Goal: Task Accomplishment & Management: Complete application form

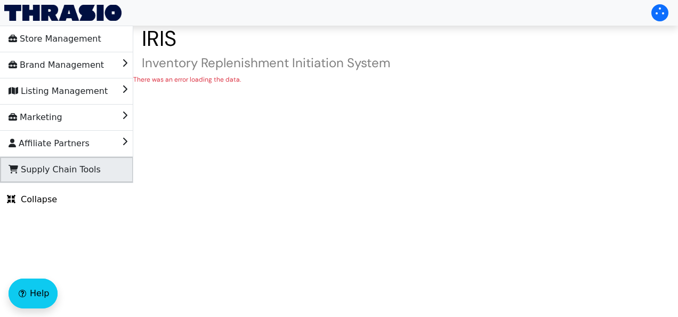
drag, startPoint x: 69, startPoint y: 176, endPoint x: 20, endPoint y: 175, distance: 49.6
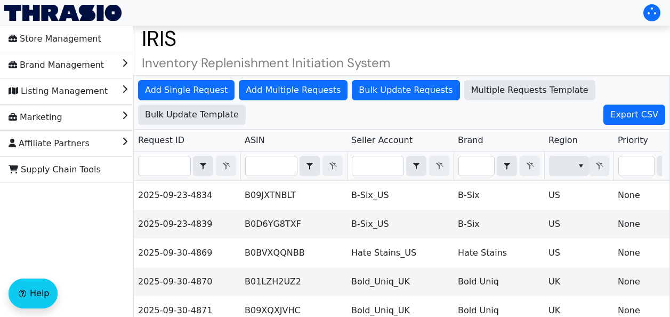
click at [618, 41] on h1 "IRIS" at bounding box center [401, 39] width 537 height 26
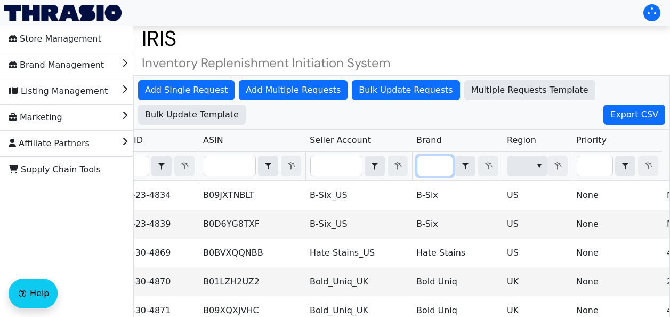
click at [425, 168] on input "Filter" at bounding box center [434, 165] width 35 height 19
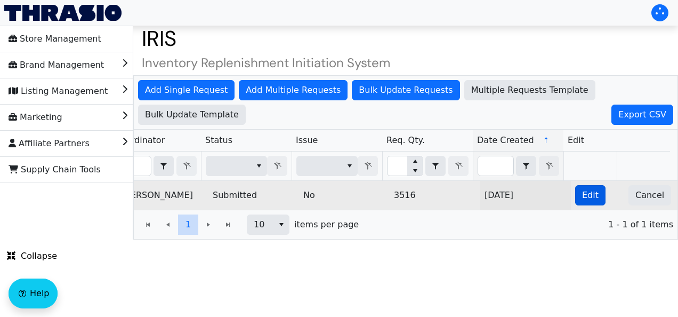
type input "angr"
drag, startPoint x: 583, startPoint y: 190, endPoint x: 576, endPoint y: 195, distance: 8.7
click at [582, 195] on span "Edit" at bounding box center [590, 195] width 17 height 13
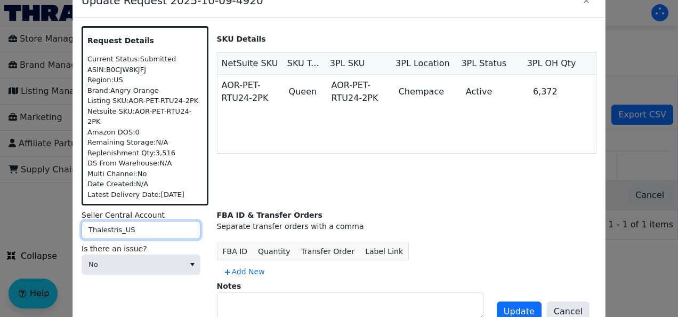
click at [106, 226] on input "Thalestris_US" at bounding box center [141, 230] width 119 height 18
drag, startPoint x: 116, startPoint y: 222, endPoint x: 73, endPoint y: 220, distance: 43.8
drag, startPoint x: 73, startPoint y: 220, endPoint x: 108, endPoint y: 226, distance: 36.3
drag, startPoint x: 108, startPoint y: 226, endPoint x: 195, endPoint y: 223, distance: 87.0
click at [198, 210] on label "Seller Central Account" at bounding box center [145, 215] width 127 height 11
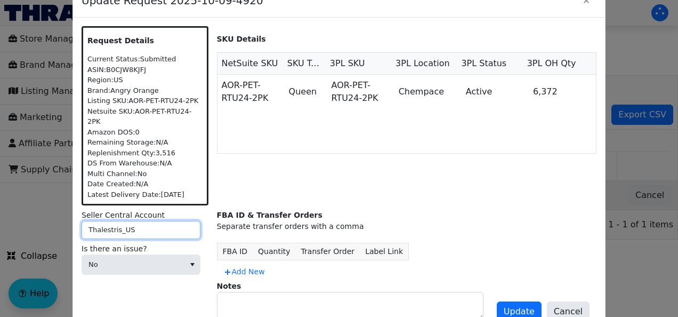
drag, startPoint x: 117, startPoint y: 225, endPoint x: 80, endPoint y: 226, distance: 36.8
click at [80, 226] on div "Request Details Current Status: Submitted ASIN: B0CJW8KJFJ Region: US Brand: An…" at bounding box center [339, 175] width 532 height 315
type input "GreenTree_US"
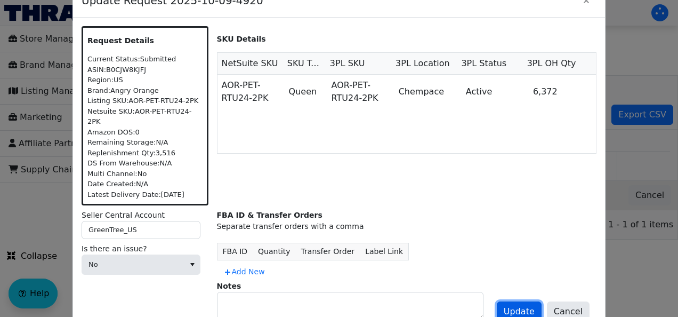
click at [517, 305] on span "Update" at bounding box center [519, 311] width 31 height 13
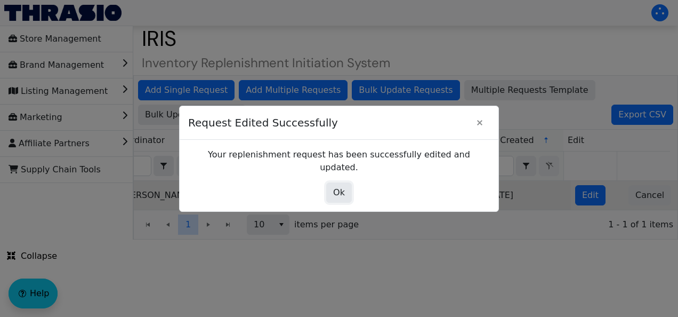
click at [341, 190] on span "Ok" at bounding box center [339, 192] width 12 height 13
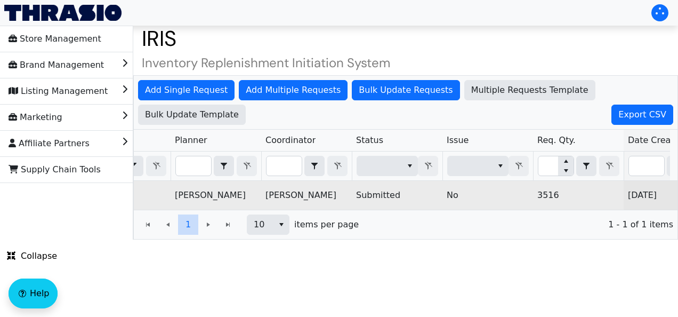
scroll to position [0, 298]
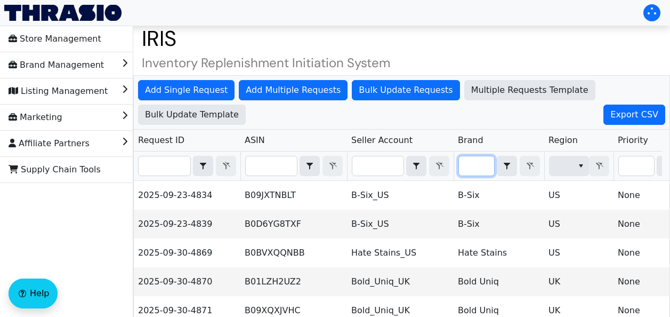
paste input "B0040MH12Y"
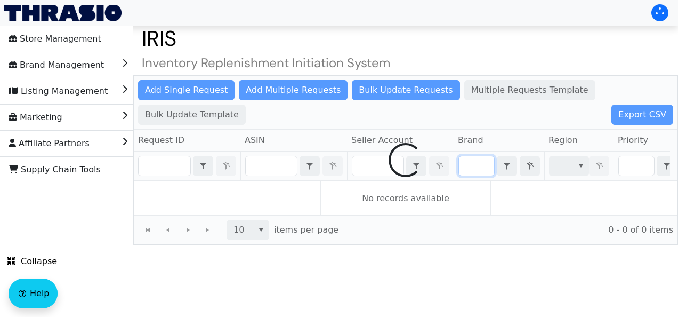
scroll to position [0, 43]
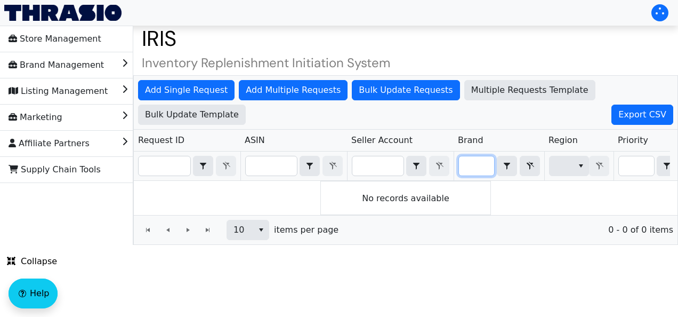
click at [477, 166] on input "B0040MH12Yngr" at bounding box center [476, 165] width 35 height 19
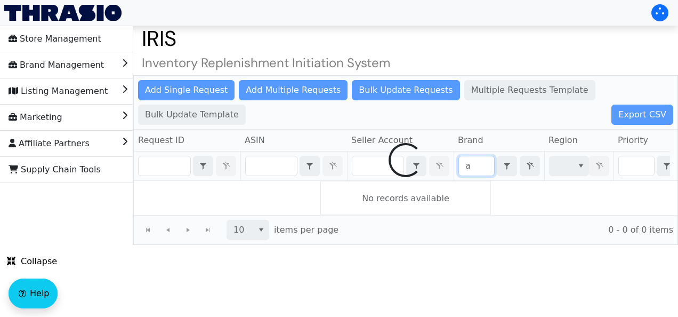
scroll to position [0, 0]
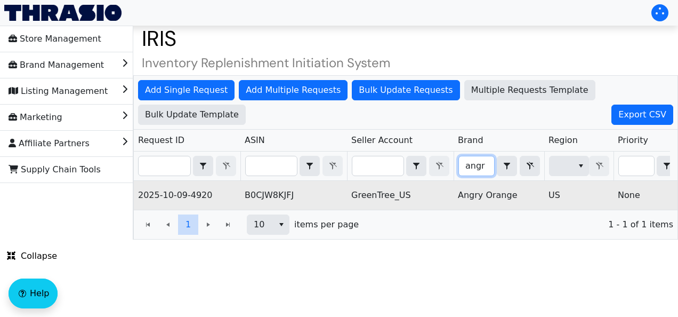
type input "angr"
drag, startPoint x: 295, startPoint y: 196, endPoint x: 245, endPoint y: 200, distance: 50.3
click at [245, 200] on td "B0CJW8KJFJ" at bounding box center [293, 195] width 107 height 29
copy td "B0CJW8KJFJ"
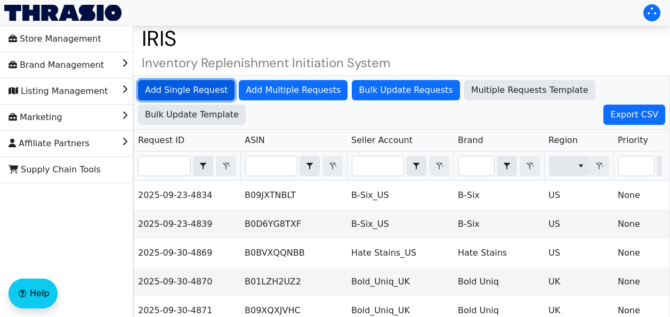
click at [198, 94] on span "Add Single Request" at bounding box center [186, 90] width 83 height 13
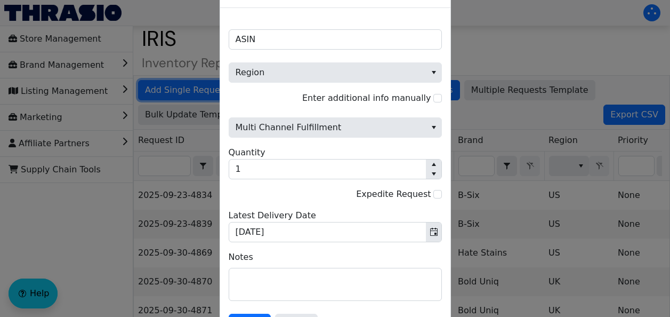
scroll to position [13, 0]
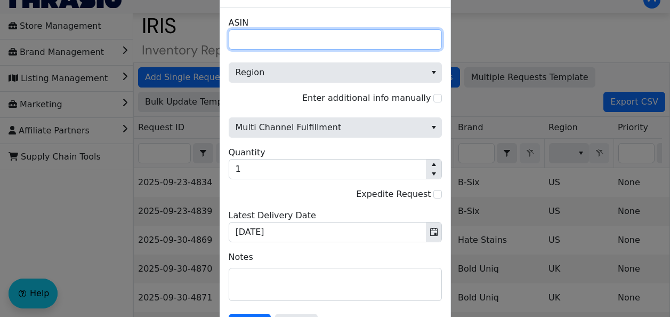
click at [259, 35] on input "ASIN" at bounding box center [335, 39] width 213 height 20
paste input "B07HZJVFK7"
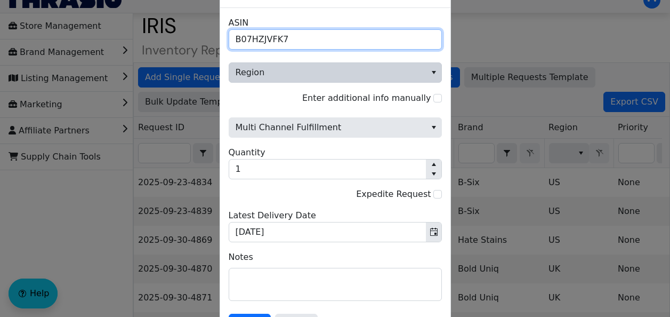
type input "B07HZJVFK7"
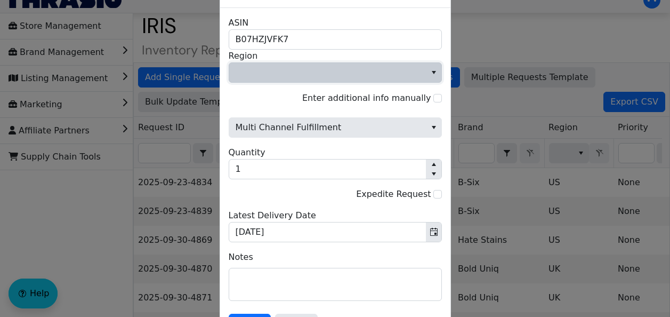
drag, startPoint x: 307, startPoint y: 71, endPoint x: 280, endPoint y: 67, distance: 27.0
click at [280, 67] on span "Region" at bounding box center [328, 72] width 184 height 13
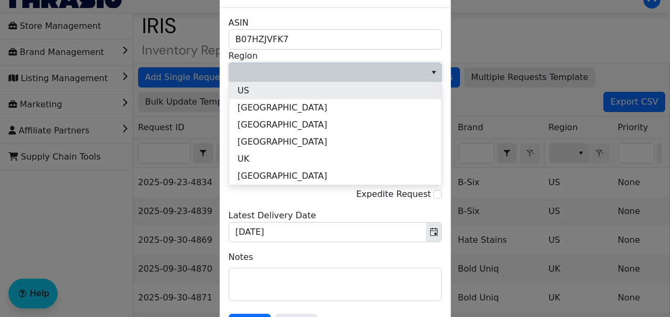
click at [255, 88] on li "US" at bounding box center [335, 90] width 212 height 17
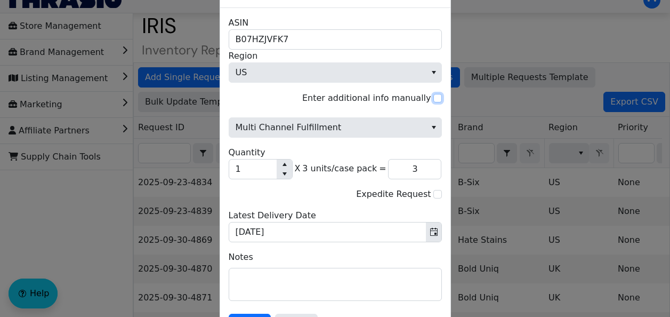
click at [436, 98] on input "Enter additional info manually" at bounding box center [437, 98] width 9 height 9
checkbox input "true"
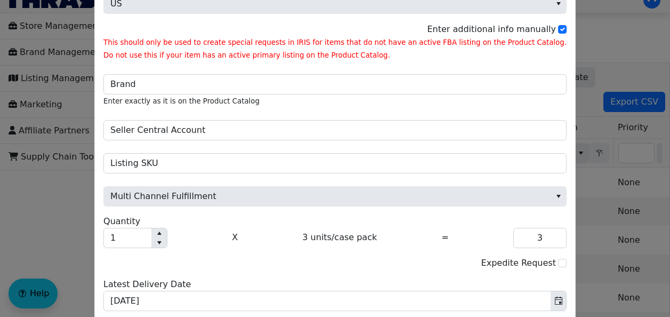
click at [436, 98] on div "Brand Enter exactly as it is on the Product Catalog" at bounding box center [334, 84] width 463 height 46
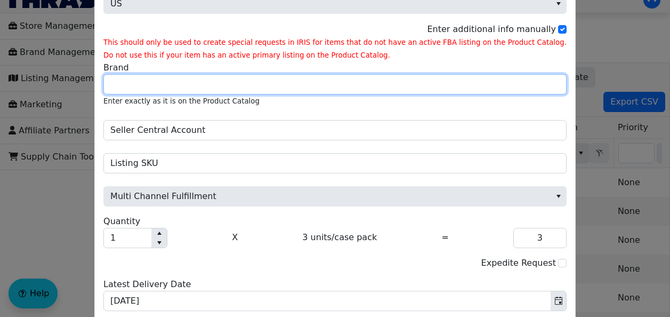
click at [177, 88] on input "Brand" at bounding box center [334, 84] width 463 height 20
type input "Better Life"
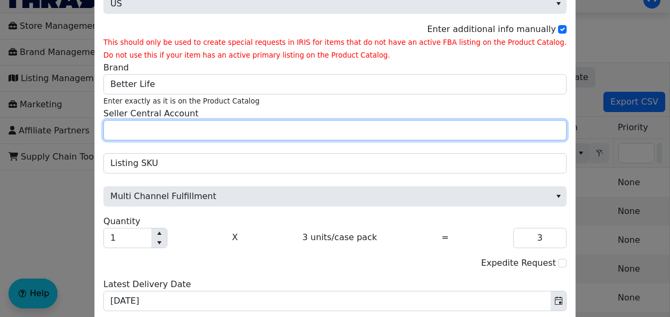
click at [191, 131] on input "Seller Central Account" at bounding box center [334, 130] width 463 height 20
type input "Peanut Projects"
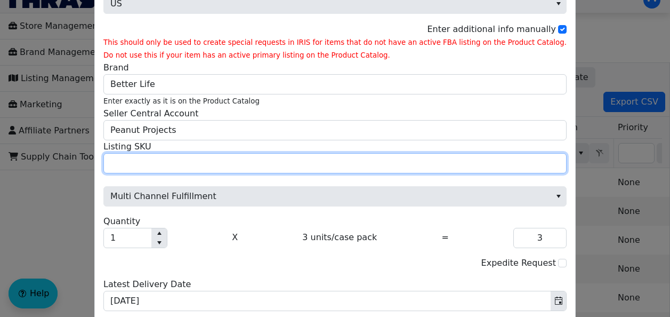
click at [167, 169] on input "Listing SKU" at bounding box center [334, 163] width 463 height 20
paste input "BRL-HHB-24211"
type input "BRL-HHB-24211"
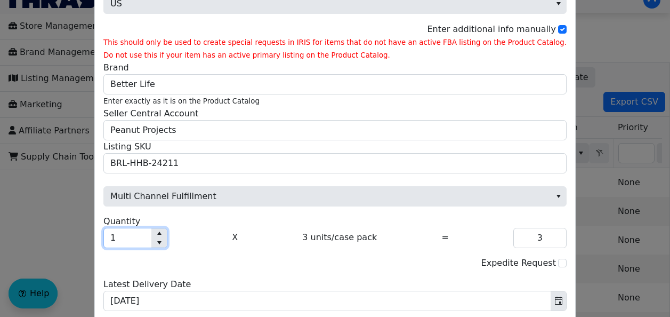
click at [151, 237] on input "1" at bounding box center [127, 237] width 47 height 19
type input "10"
type input "30"
type input "1,000"
type input "3,000"
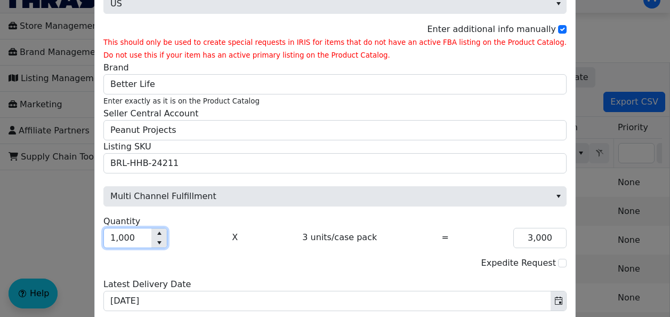
type input "999"
type input "2,997"
type input "998"
type input "2,994"
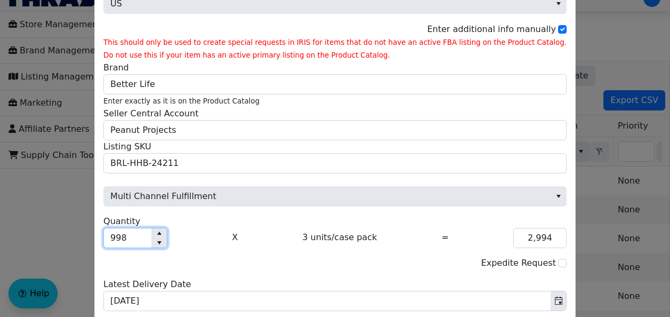
drag, startPoint x: 164, startPoint y: 239, endPoint x: 133, endPoint y: 234, distance: 31.3
click at [133, 234] on input "998" at bounding box center [127, 237] width 47 height 19
type input "3"
type input "9"
type input "30"
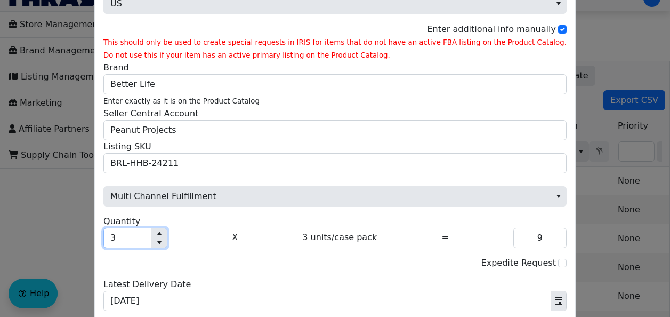
type input "90"
type input "300"
type input "900"
type input "30"
type input "90"
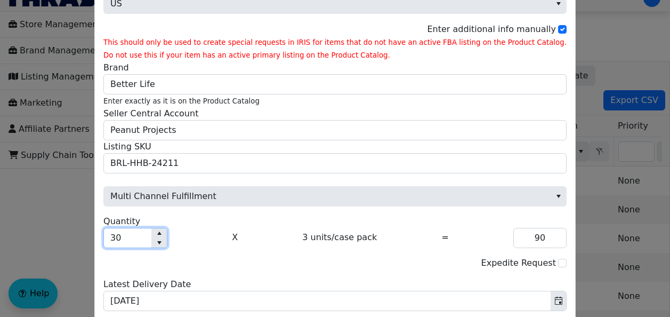
type input "3"
type input "9"
type input "320"
type input "960"
type input "32"
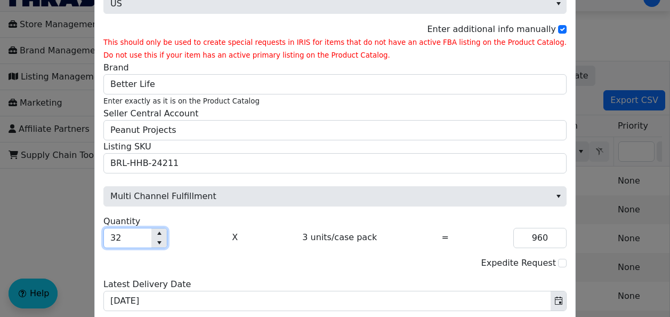
type input "96"
type input "325"
type input "975"
type input "32"
type input "96"
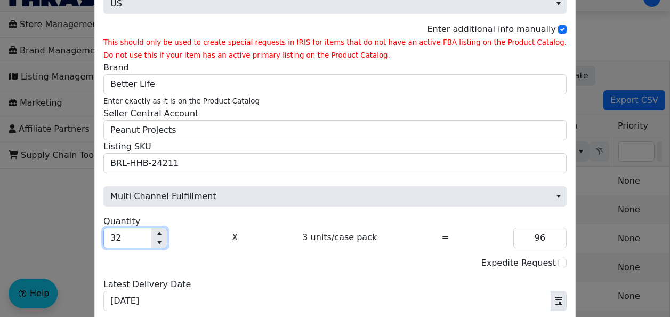
type input "327"
type input "981"
type input "32"
type input "96"
type input "326"
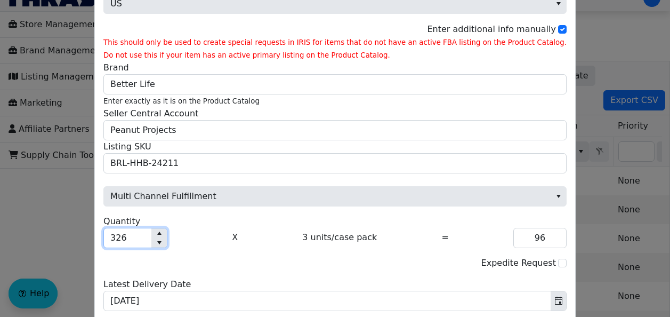
type input "978"
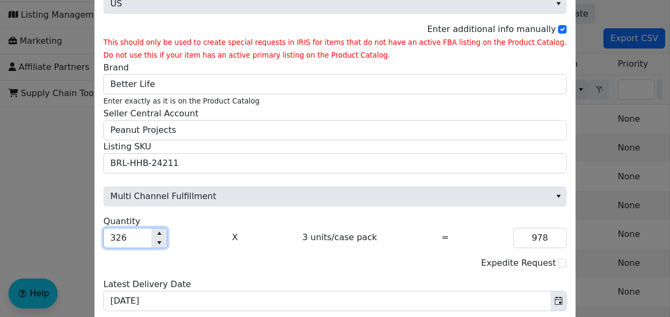
type input "326"
click at [213, 258] on div "Expedite Request" at bounding box center [334, 262] width 463 height 13
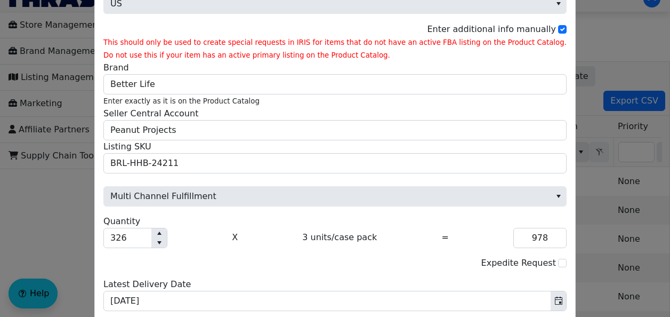
scroll to position [216, 0]
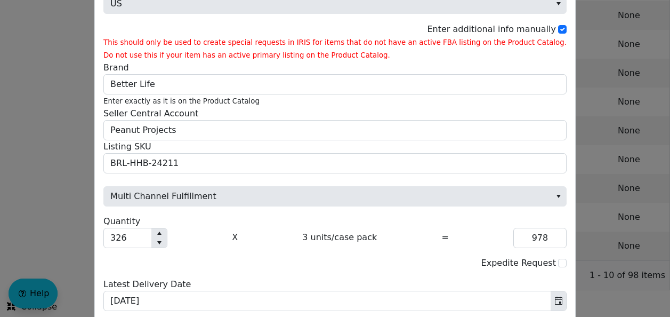
click at [127, 309] on div "B07HZJVFK7 ASIN US Region Enter additional info manually This should only be us…" at bounding box center [335, 175] width 480 height 472
click at [305, 257] on div "Expedite Request" at bounding box center [334, 262] width 463 height 13
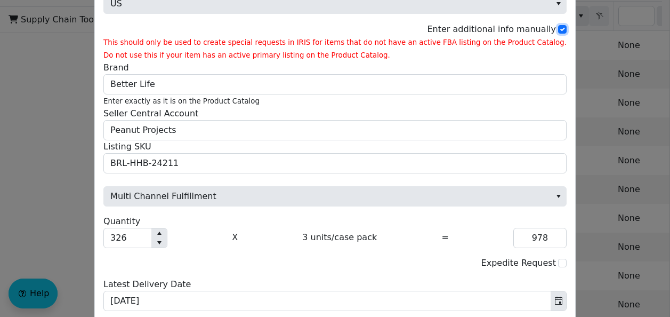
click at [558, 26] on input "Enter additional info manually" at bounding box center [562, 29] width 9 height 9
checkbox input "false"
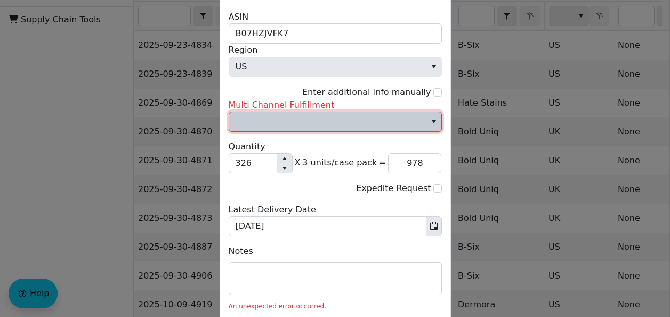
click at [290, 119] on span "Multi Channel Fulfillment" at bounding box center [328, 121] width 184 height 13
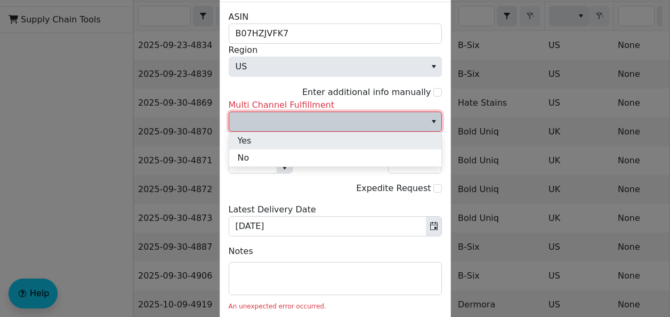
click at [269, 143] on li "Yes" at bounding box center [335, 140] width 212 height 17
type input "978"
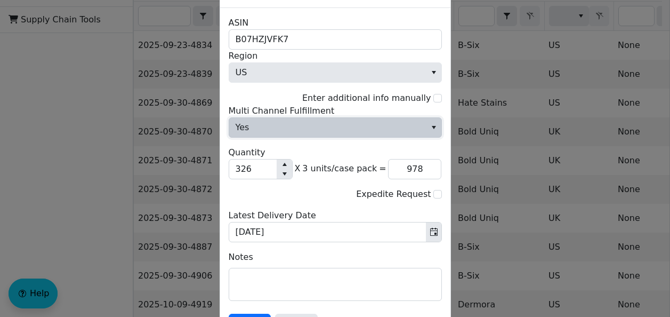
click at [259, 128] on span "Yes" at bounding box center [327, 127] width 197 height 19
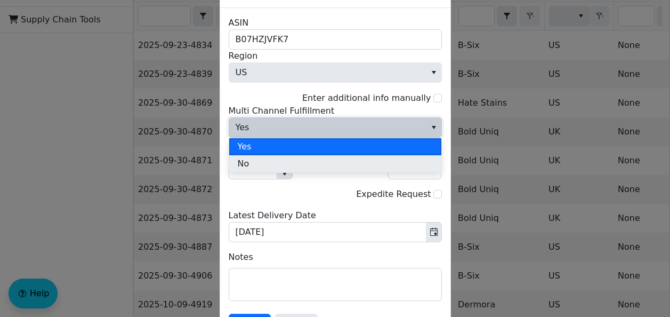
click at [254, 164] on li "No" at bounding box center [335, 163] width 212 height 17
type input "978"
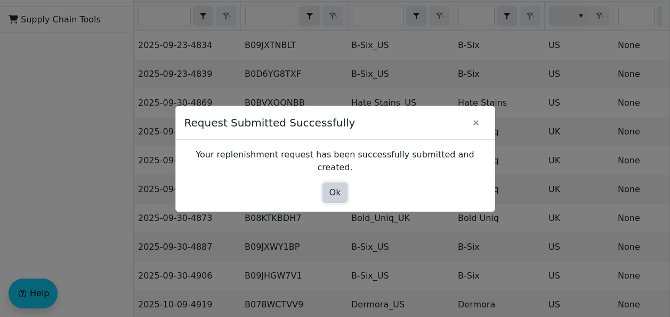
click at [336, 187] on span "Ok" at bounding box center [336, 192] width 12 height 13
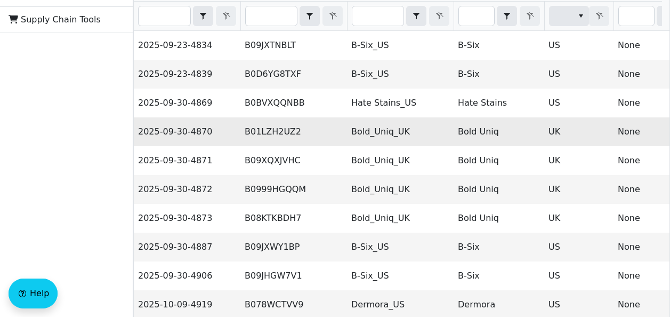
scroll to position [0, 0]
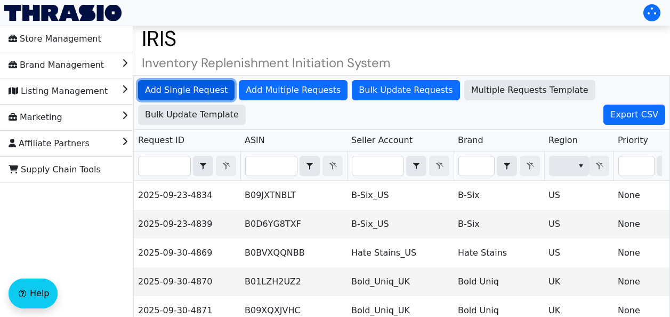
click at [195, 92] on span "Add Single Request" at bounding box center [186, 90] width 83 height 13
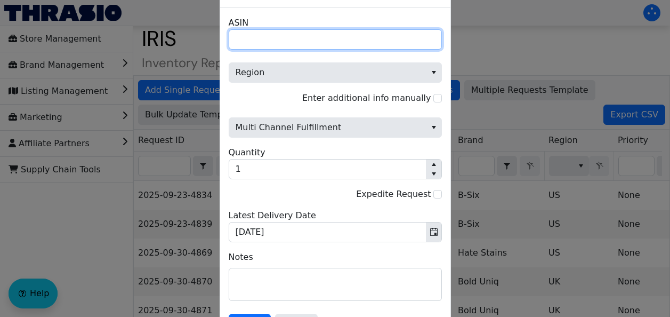
click at [257, 40] on input "ASIN" at bounding box center [335, 39] width 213 height 20
paste input "B004S23JQ8"
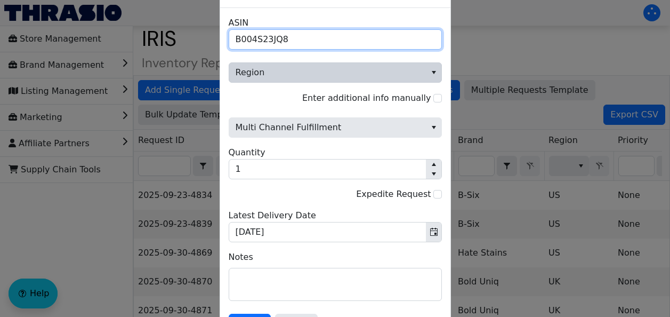
type input "B004S23JQ8"
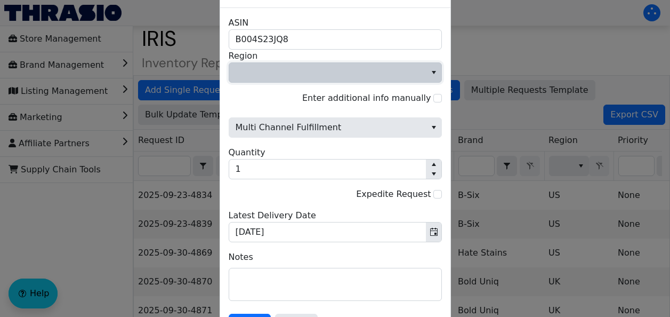
click at [302, 68] on span "Region" at bounding box center [328, 72] width 184 height 13
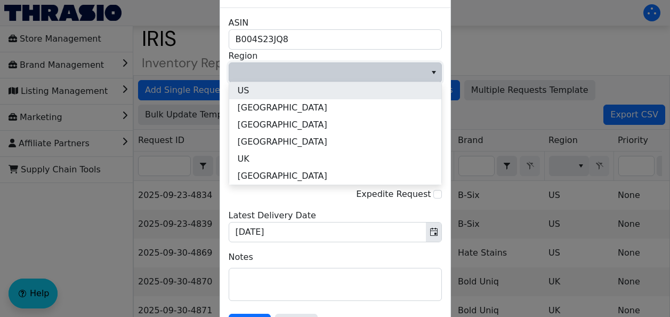
click at [288, 90] on li "US" at bounding box center [335, 90] width 212 height 17
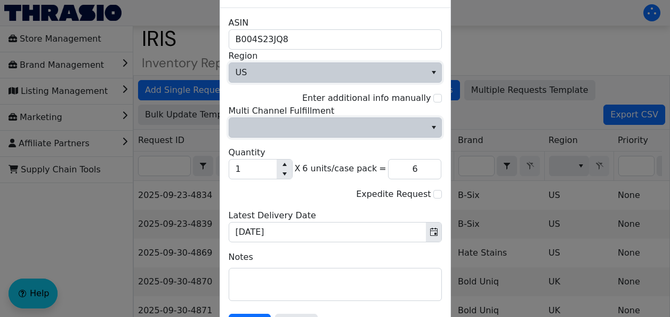
click at [397, 122] on span "Multi Channel Fulfillment" at bounding box center [328, 127] width 184 height 13
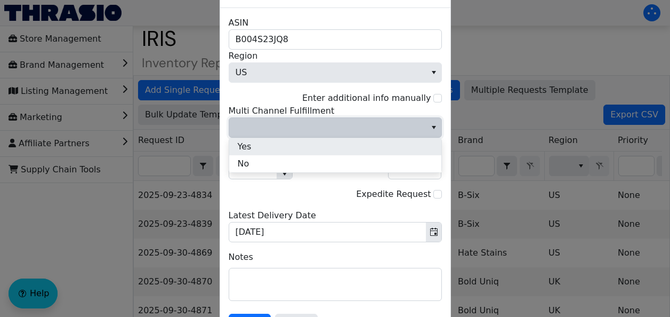
click at [342, 149] on li "Yes" at bounding box center [335, 146] width 212 height 17
type input "6"
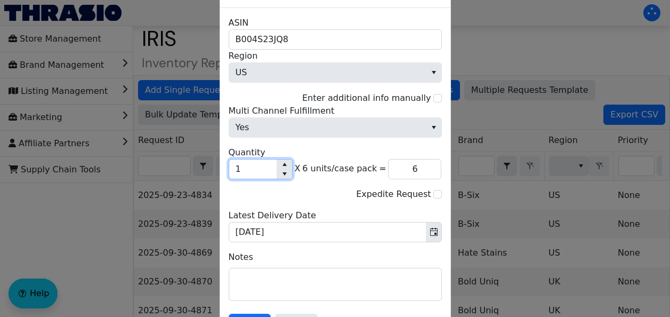
click at [252, 172] on input "1" at bounding box center [252, 168] width 47 height 19
type input "0"
type input "5"
type input "30"
type input "50"
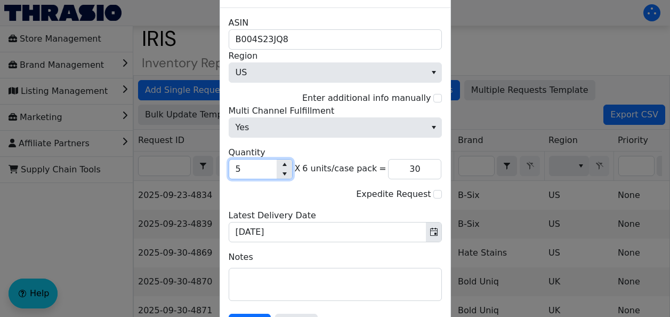
type input "300"
type input "500"
type input "3,000"
type input "50"
type input "300"
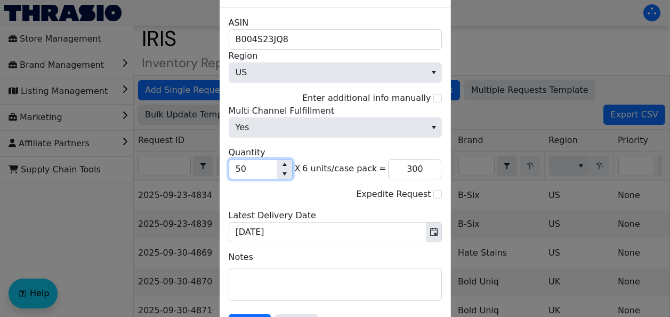
type input "5"
type input "30"
type input "0"
type input "1"
type input "6"
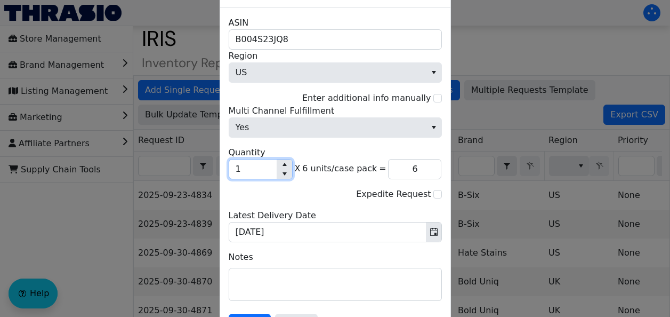
type input "10"
type input "60"
type input "100"
type input "600"
type input "10"
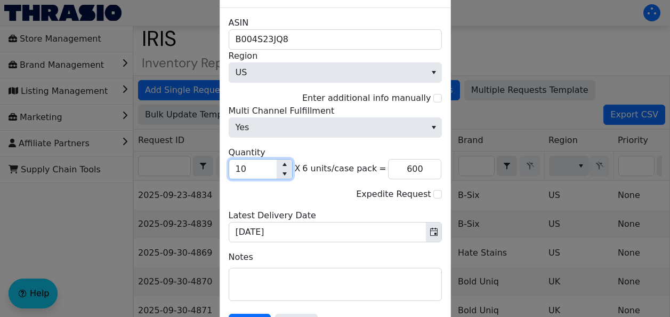
type input "60"
type input "1"
type input "6"
type input "0"
type input "2"
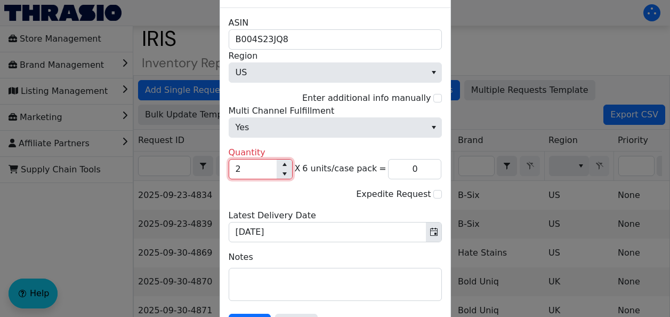
type input "12"
type input "20"
type input "120"
type input "200"
type input "1,200"
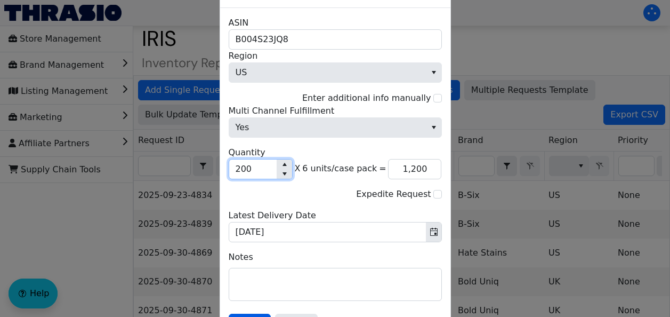
type input "200"
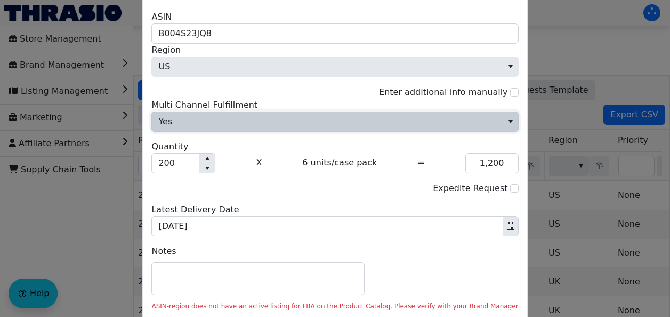
click at [378, 125] on span "Yes" at bounding box center [327, 121] width 350 height 19
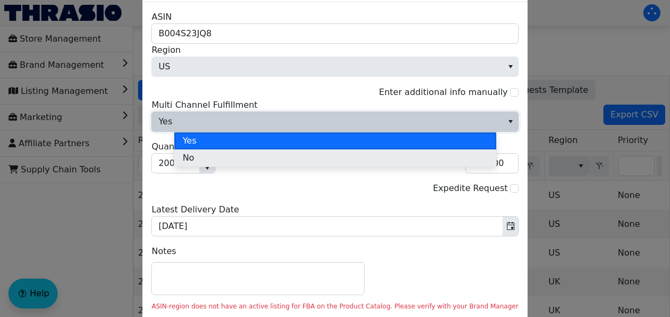
click at [248, 159] on li "No" at bounding box center [335, 157] width 322 height 17
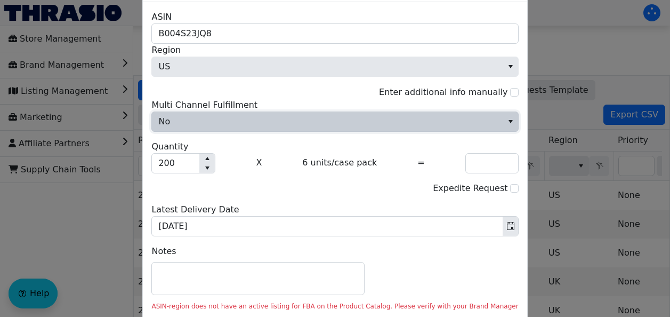
type input "1,200"
click at [250, 307] on div "ASIN-region does not have an active listing for FBA on the Product Catalog. Ple…" at bounding box center [334, 306] width 367 height 10
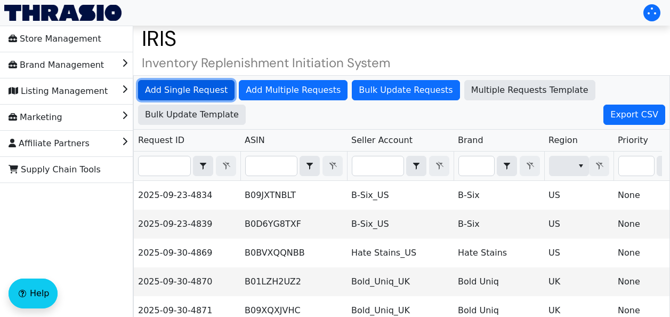
click at [181, 95] on span "Add Single Request" at bounding box center [186, 90] width 83 height 13
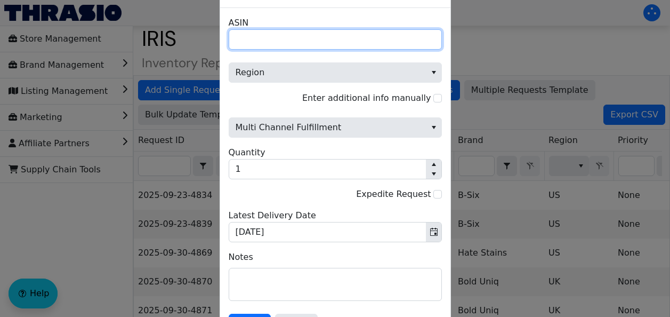
click at [276, 34] on input "ASIN" at bounding box center [335, 39] width 213 height 20
paste input "B004S23JQ8"
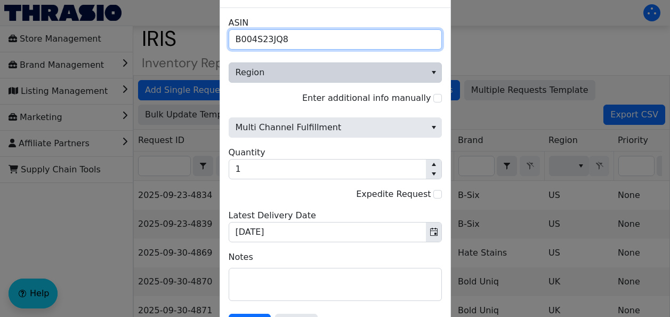
type input "B004S23JQ8"
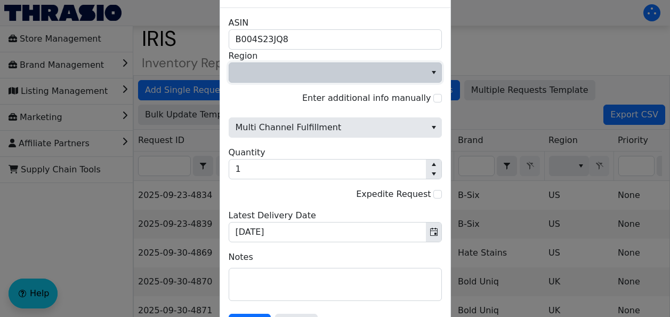
click at [410, 68] on span "Region" at bounding box center [328, 72] width 184 height 13
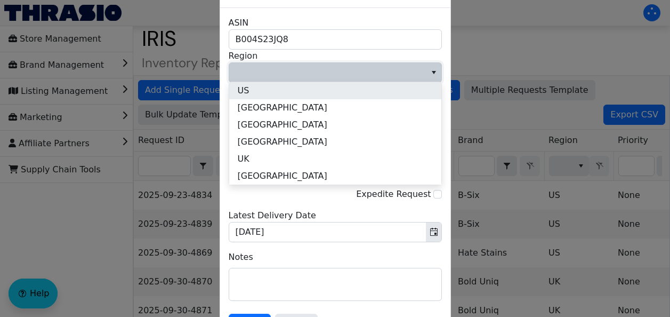
click at [275, 93] on li "US" at bounding box center [335, 90] width 212 height 17
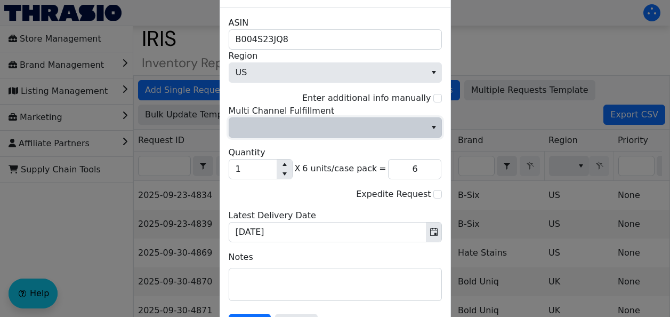
click at [320, 136] on span "Multi Channel Fulfillment" at bounding box center [327, 127] width 197 height 19
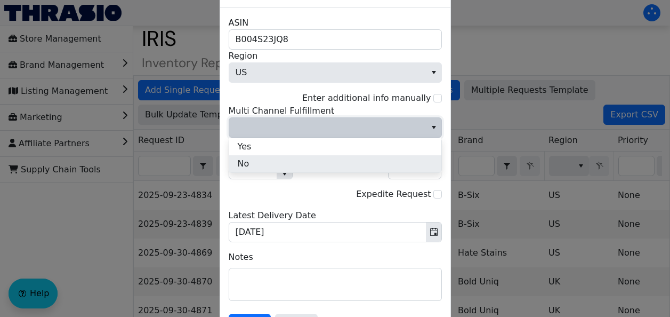
click at [243, 162] on span "No" at bounding box center [244, 163] width 12 height 13
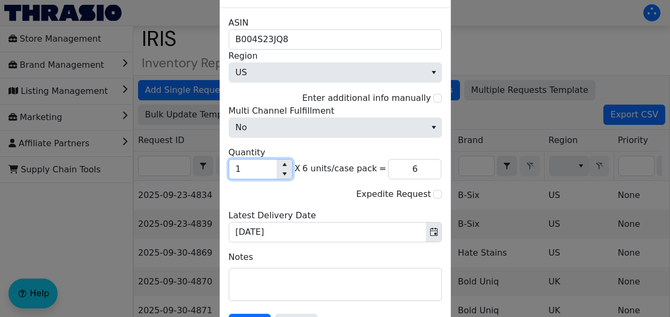
drag, startPoint x: 248, startPoint y: 169, endPoint x: 231, endPoint y: 168, distance: 17.6
click at [231, 168] on input "1" at bounding box center [252, 168] width 47 height 19
type input "2"
type input "12"
type input "20"
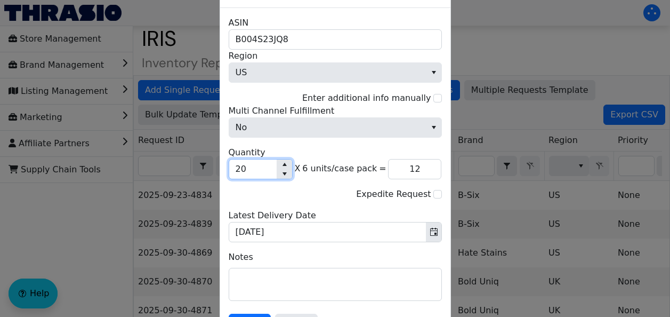
type input "120"
type input "200"
type input "1,200"
type input "200"
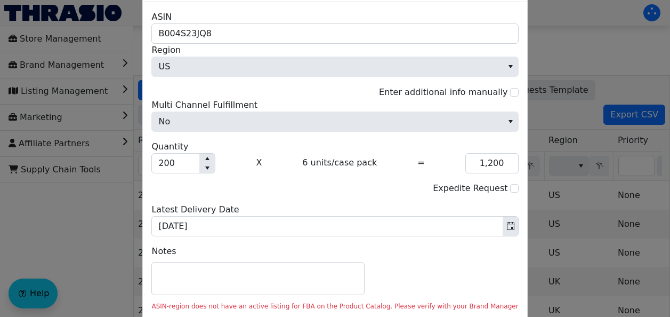
click at [73, 223] on div at bounding box center [335, 158] width 670 height 317
click at [44, 70] on div at bounding box center [335, 158] width 670 height 317
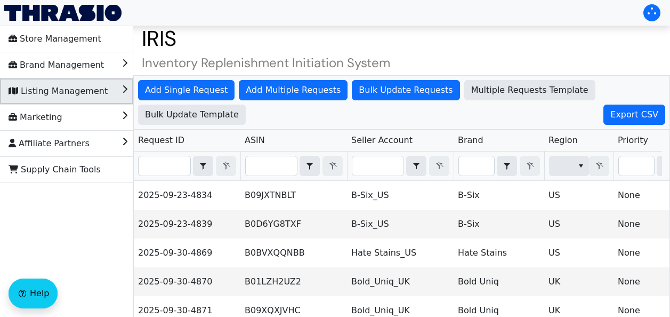
click at [53, 85] on span "Listing Management" at bounding box center [58, 91] width 99 height 17
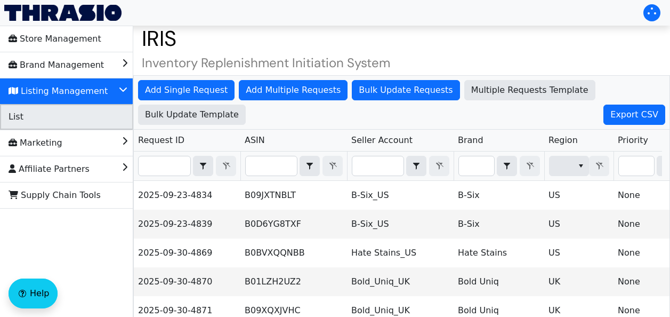
click at [19, 124] on span "List" at bounding box center [16, 116] width 15 height 17
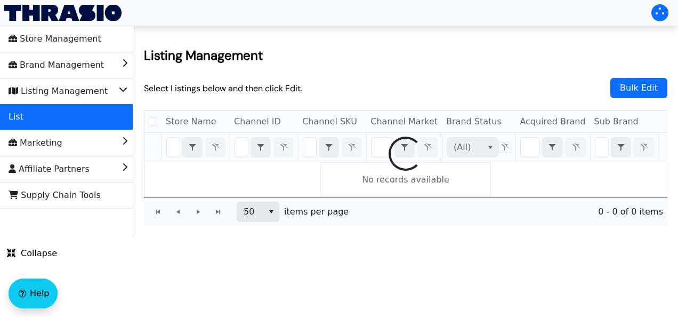
checkbox input "false"
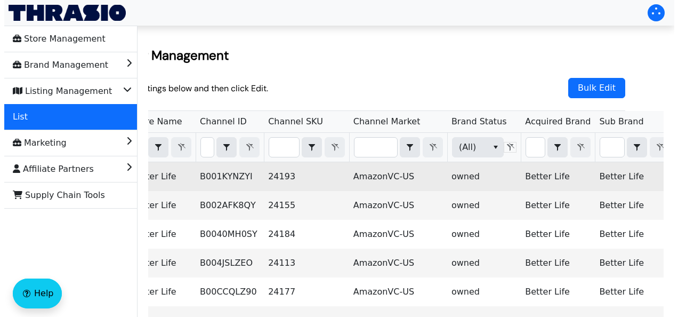
scroll to position [0, 38]
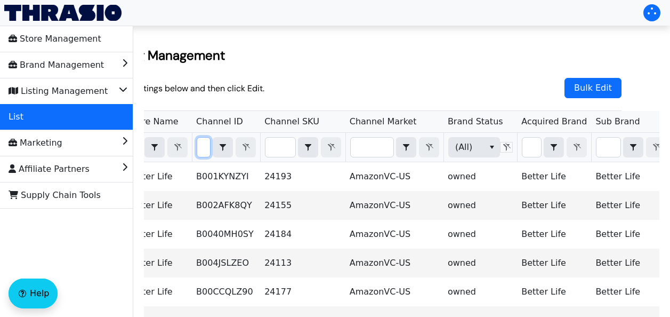
click at [203, 141] on input "Filter" at bounding box center [203, 147] width 13 height 19
type input "B004S23JQ8"
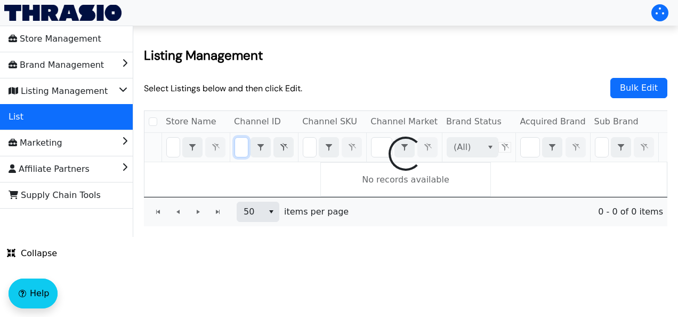
checkbox input "false"
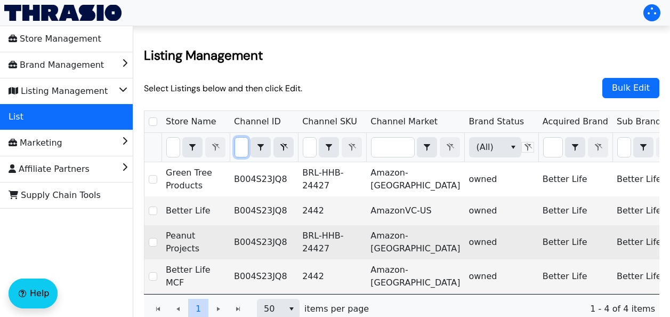
scroll to position [0, 44]
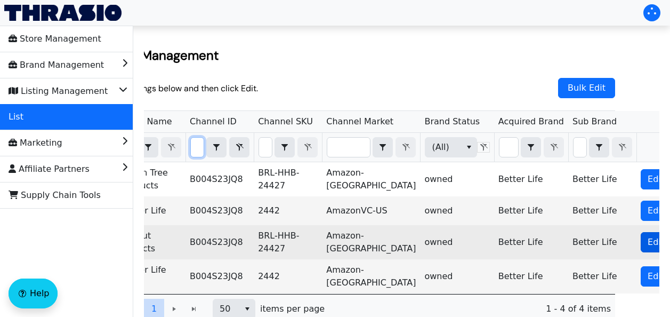
type input "B004S23JQ8"
click at [648, 246] on span "Edit Listing" at bounding box center [671, 242] width 47 height 13
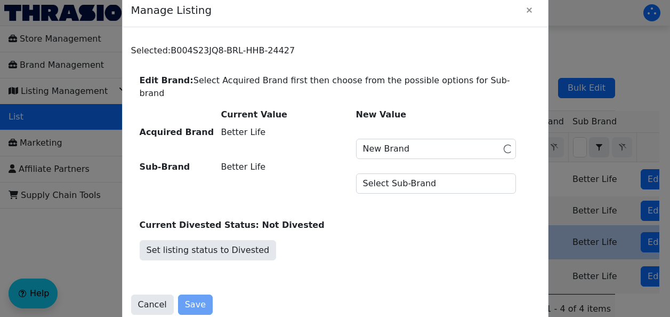
checkbox input "true"
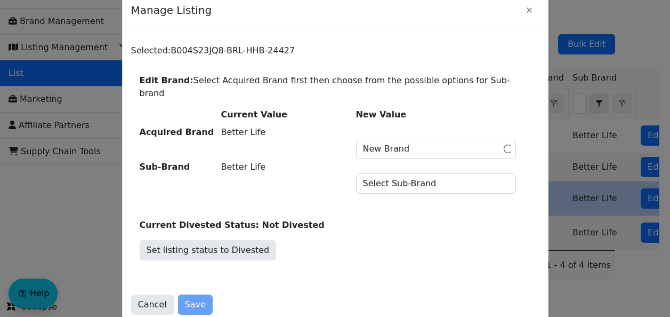
scroll to position [0, 0]
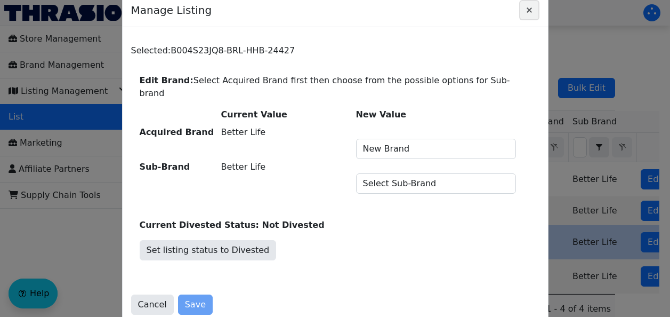
click at [532, 14] on icon "Close" at bounding box center [529, 10] width 13 height 9
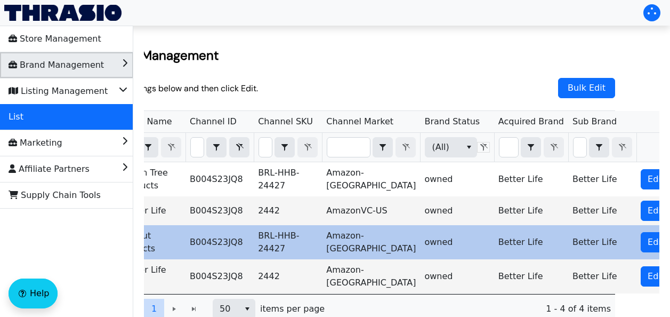
click at [90, 73] on span "Brand Management" at bounding box center [56, 65] width 95 height 17
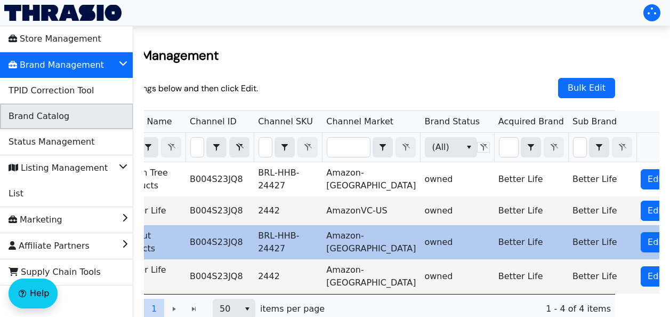
click at [49, 114] on span "Brand Catalog" at bounding box center [39, 116] width 61 height 17
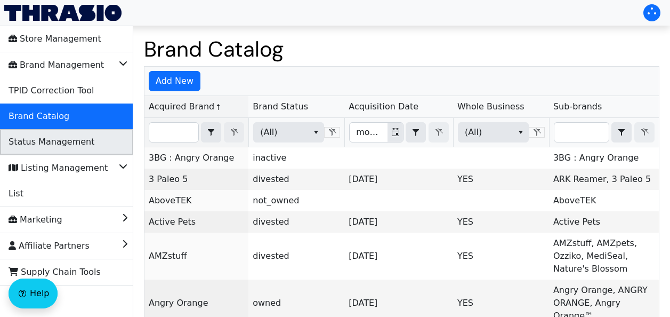
click at [71, 143] on span "Status Management" at bounding box center [52, 141] width 86 height 17
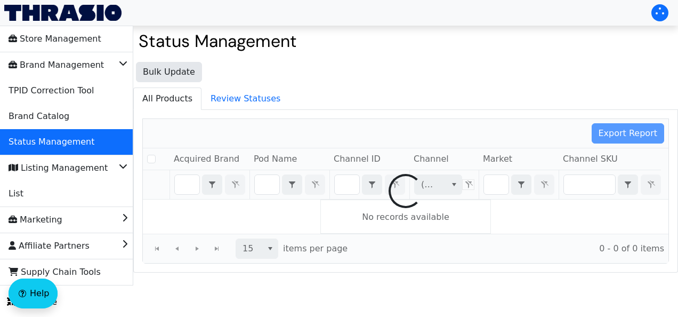
checkbox input "false"
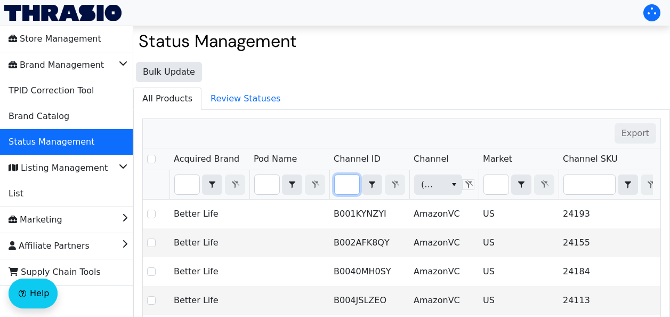
click at [341, 184] on input "Filter" at bounding box center [347, 184] width 25 height 19
type input "B004S23JQ8"
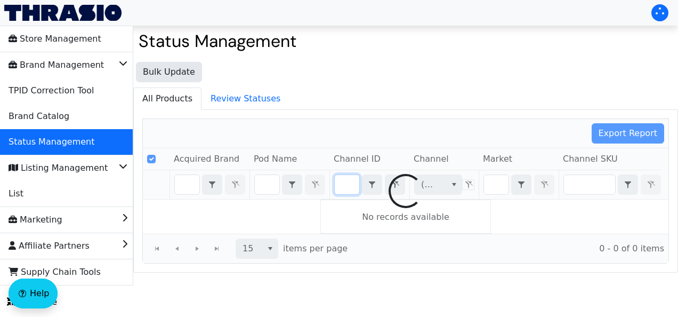
checkbox input "false"
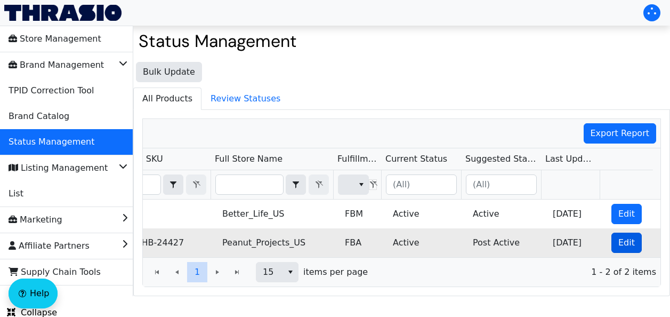
type input "B004S23JQ8"
click at [620, 237] on span "Edit" at bounding box center [626, 242] width 17 height 13
checkbox input "true"
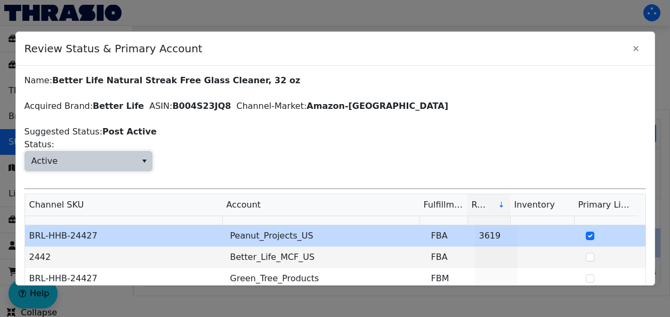
click at [108, 162] on span "Active" at bounding box center [80, 160] width 111 height 19
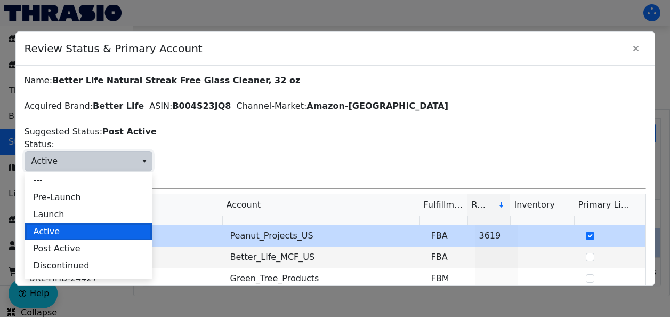
click at [61, 232] on li "Active" at bounding box center [88, 231] width 127 height 17
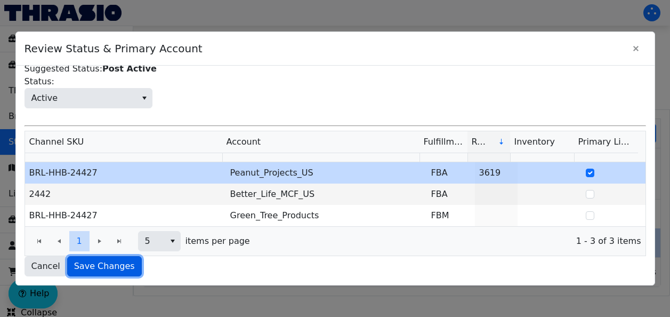
click at [98, 271] on span "Save Changes" at bounding box center [104, 266] width 61 height 13
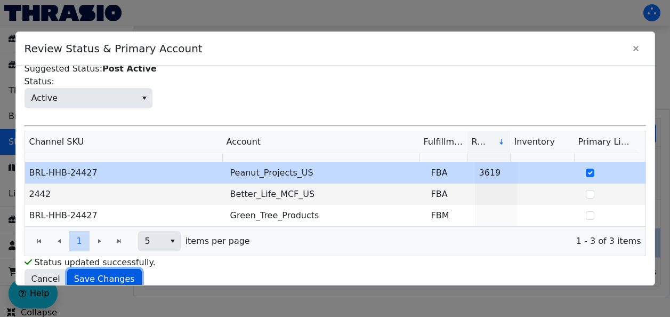
click at [103, 275] on span "Save Changes" at bounding box center [104, 278] width 61 height 13
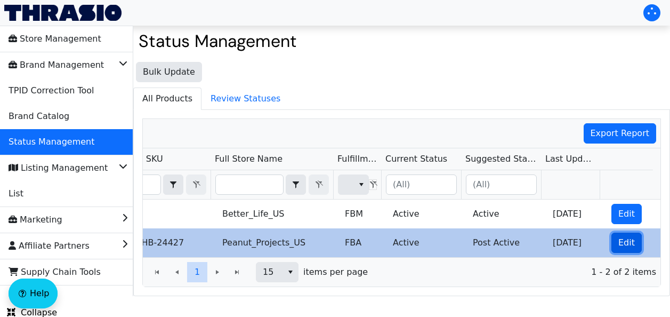
click at [620, 245] on span "Edit" at bounding box center [626, 242] width 17 height 13
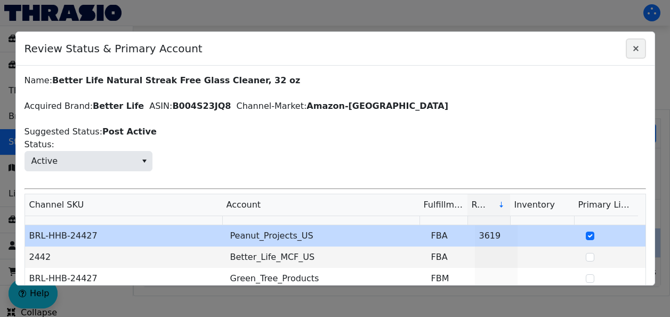
click at [631, 45] on icon "Close" at bounding box center [636, 48] width 13 height 9
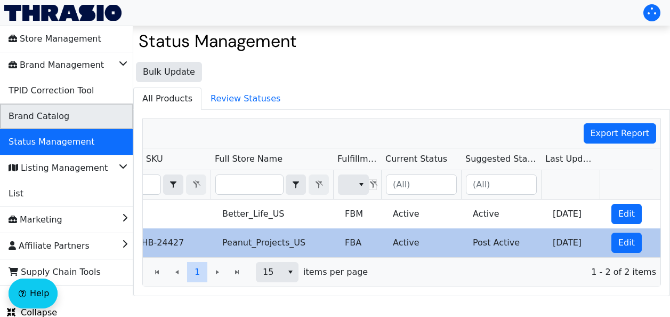
click at [43, 116] on span "Brand Catalog" at bounding box center [39, 116] width 61 height 17
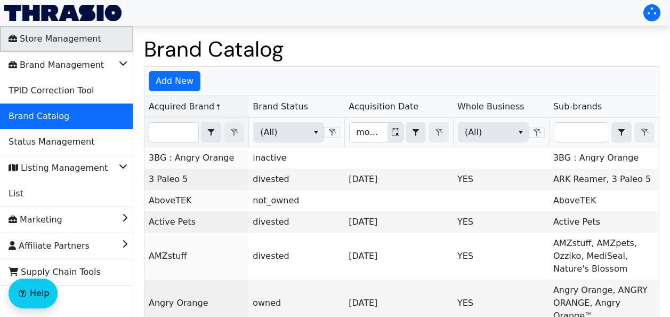
click at [38, 43] on span "Store Management" at bounding box center [55, 38] width 93 height 17
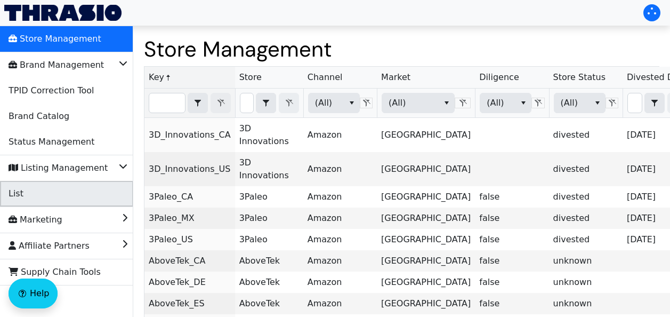
click at [39, 200] on li "List" at bounding box center [66, 194] width 133 height 26
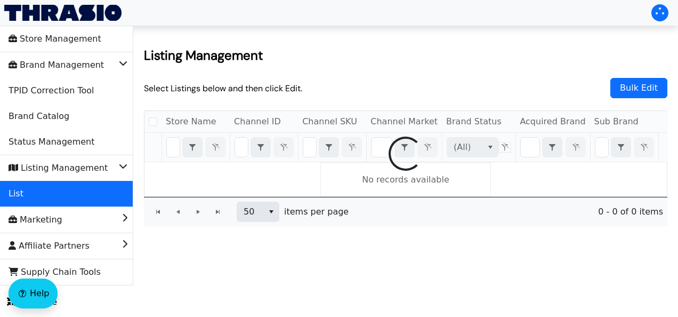
checkbox input "false"
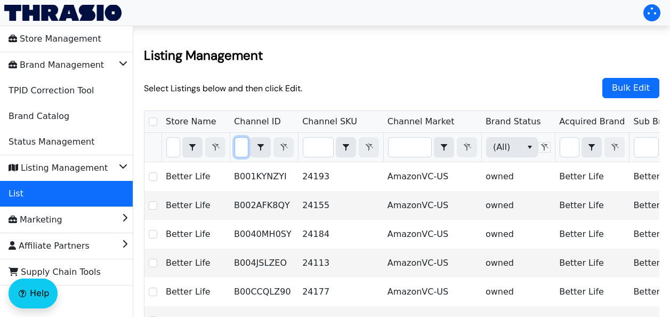
click at [241, 146] on input "Filter" at bounding box center [241, 147] width 13 height 19
type input "B004S23JQ8"
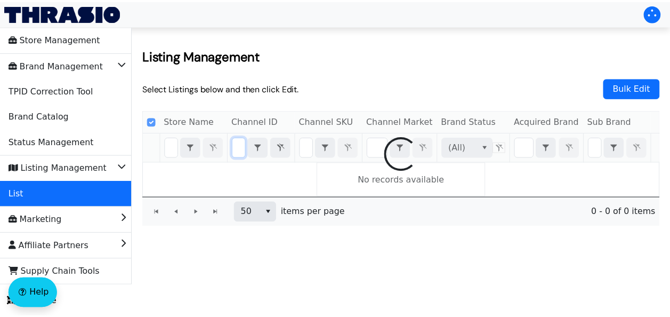
scroll to position [0, 46]
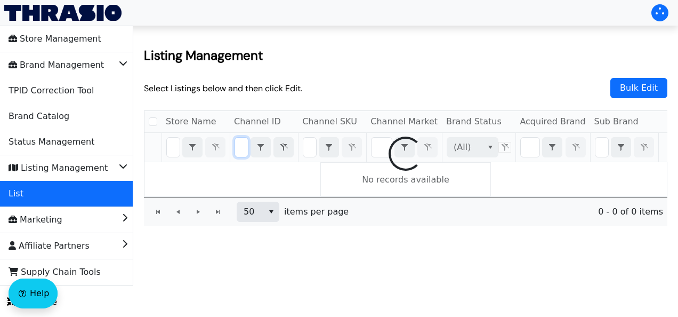
checkbox input "false"
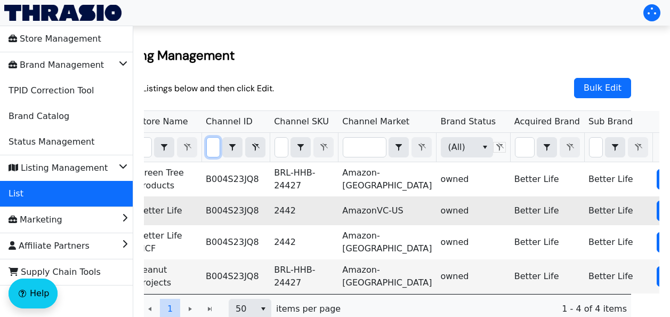
scroll to position [0, 44]
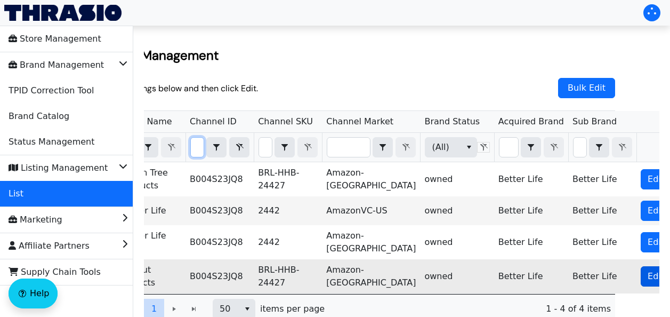
type input "B004S23JQ8"
click at [648, 270] on span "Edit Listing" at bounding box center [671, 276] width 47 height 13
checkbox input "true"
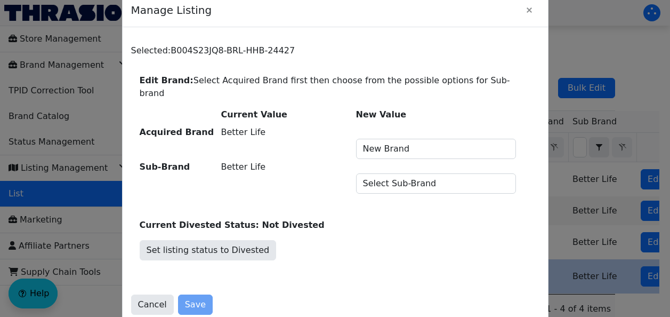
scroll to position [0, 0]
click at [531, 13] on icon "Close" at bounding box center [529, 9] width 5 height 5
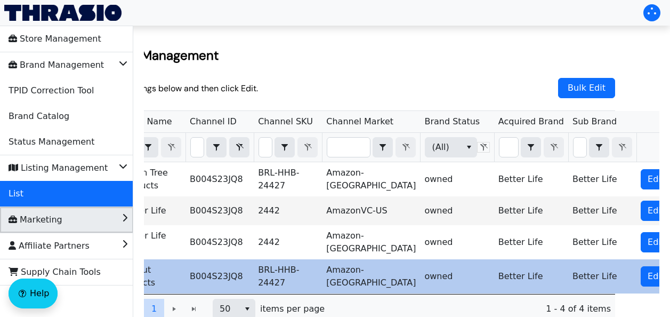
click at [74, 220] on li "Marketing" at bounding box center [66, 220] width 133 height 26
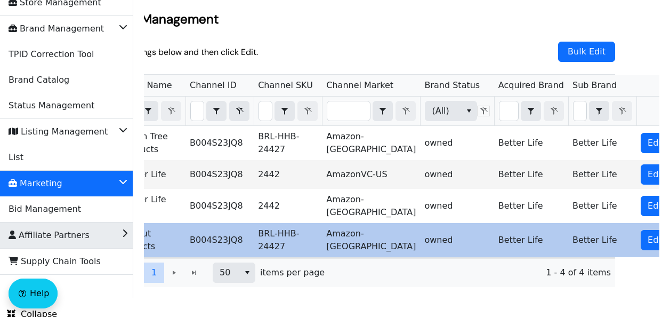
scroll to position [44, 0]
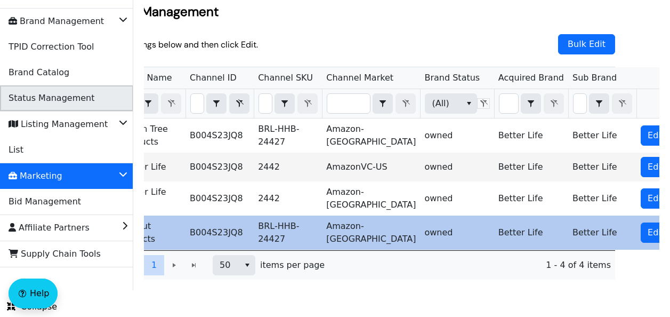
click at [63, 93] on span "Status Management" at bounding box center [52, 98] width 86 height 17
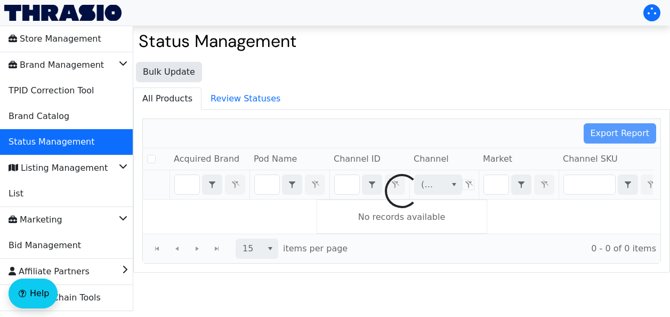
checkbox input "false"
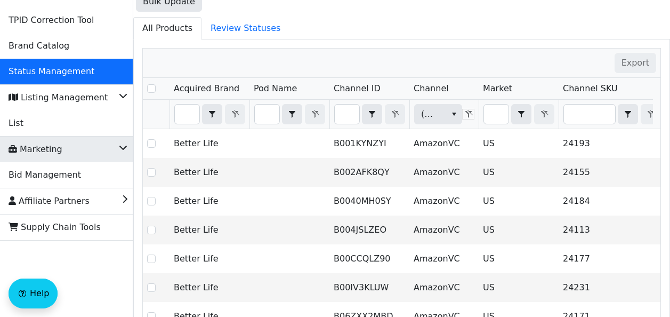
scroll to position [71, 0]
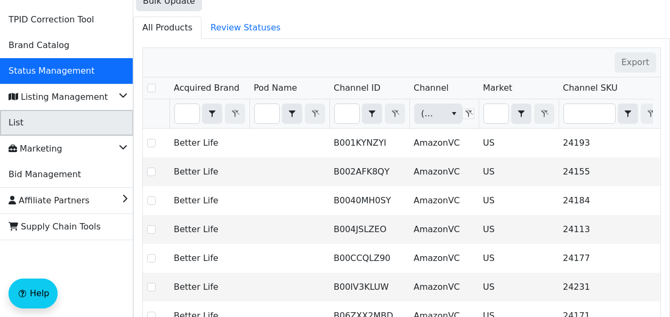
click at [34, 122] on li "List" at bounding box center [66, 123] width 133 height 26
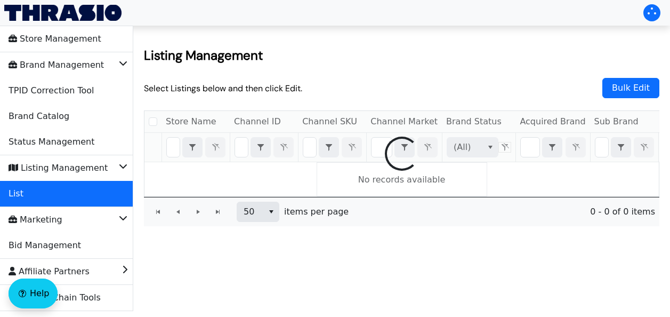
checkbox input "false"
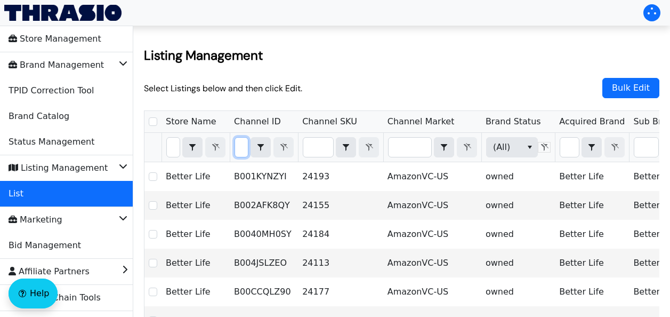
click at [243, 149] on input "Filter" at bounding box center [241, 147] width 13 height 19
type input "B004S23JQ8"
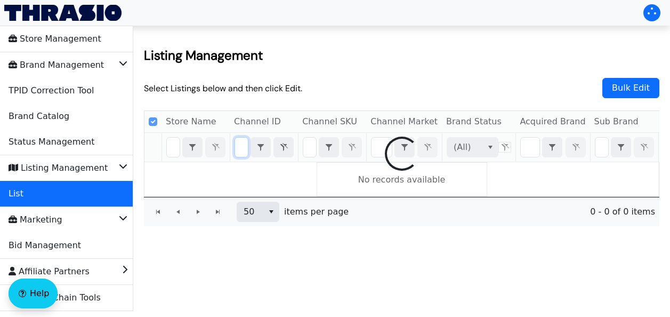
scroll to position [0, 46]
checkbox input "false"
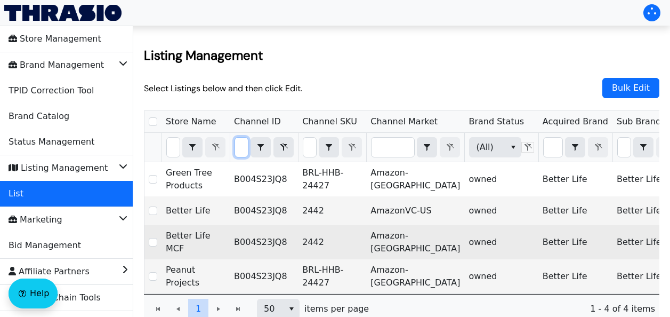
scroll to position [0, 44]
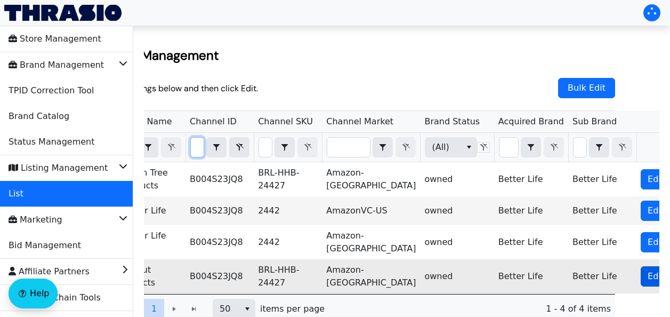
type input "B004S23JQ8"
click at [648, 270] on span "Edit Listing" at bounding box center [671, 276] width 47 height 13
checkbox input "true"
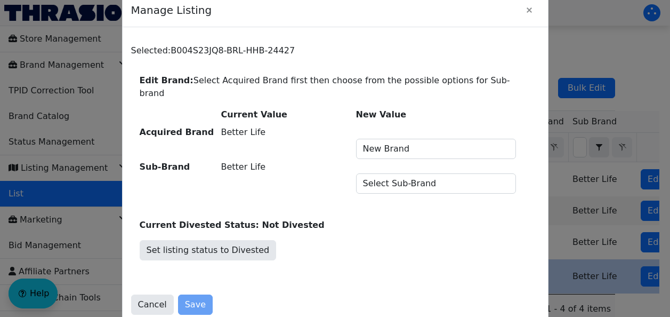
scroll to position [46, 0]
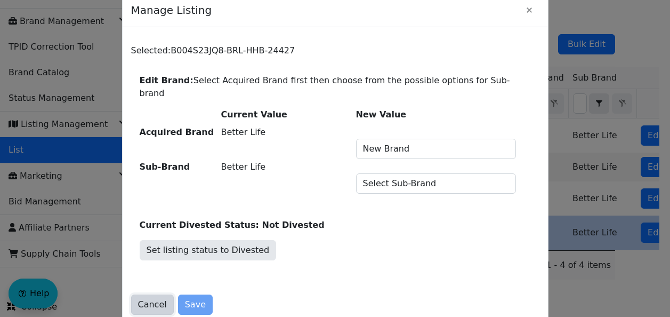
click at [146, 300] on span "Cancel" at bounding box center [152, 304] width 29 height 13
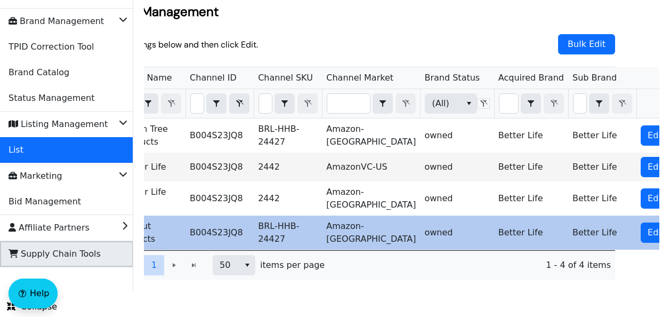
click at [69, 247] on span "Supply Chain Tools" at bounding box center [55, 253] width 92 height 17
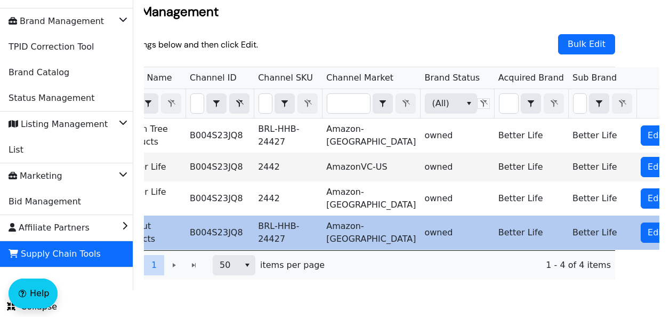
scroll to position [0, 0]
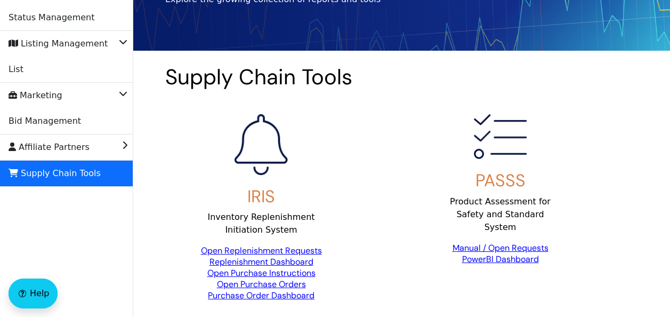
scroll to position [125, 0]
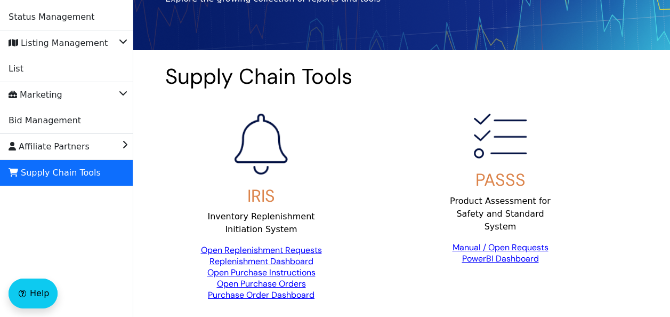
click at [285, 248] on link "Open Replenishment Requests" at bounding box center [261, 249] width 121 height 11
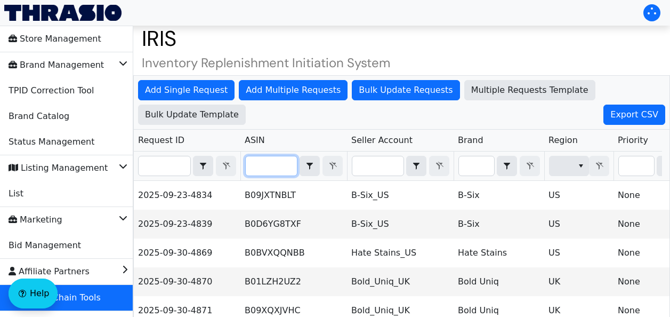
click at [266, 166] on input "Filter" at bounding box center [271, 165] width 51 height 19
paste input "B0040MH12Y"
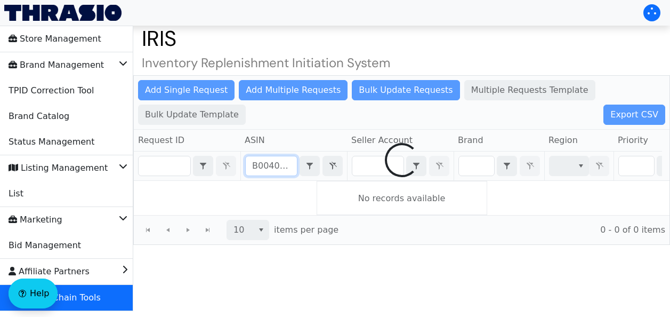
scroll to position [0, 12]
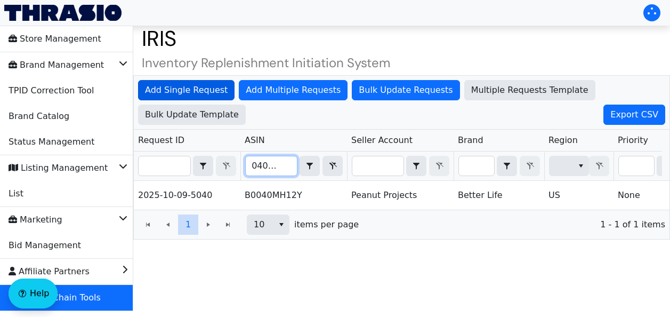
type input "B0040MH12Y"
click at [179, 90] on span "Add Single Request" at bounding box center [186, 90] width 83 height 13
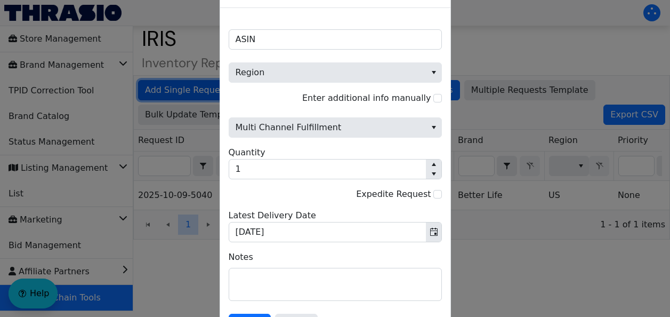
scroll to position [0, 0]
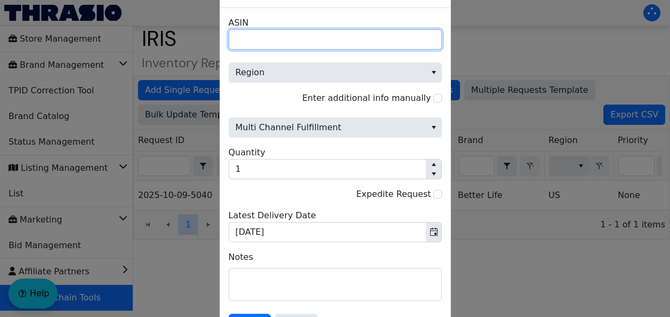
click at [272, 41] on input "ASIN" at bounding box center [335, 39] width 213 height 20
paste input "B0040MH12Y"
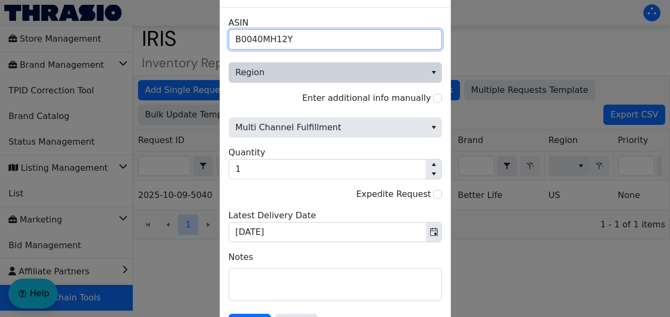
type input "B0040MH12Y"
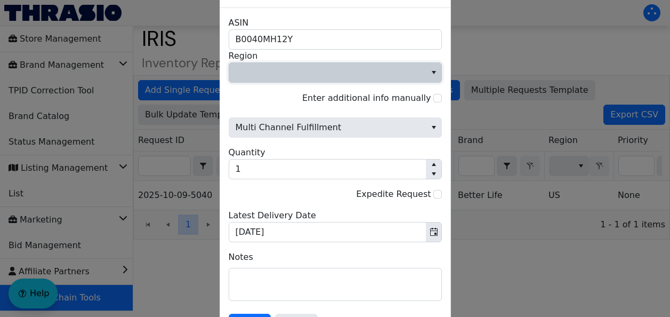
click at [428, 77] on button "select" at bounding box center [433, 72] width 15 height 19
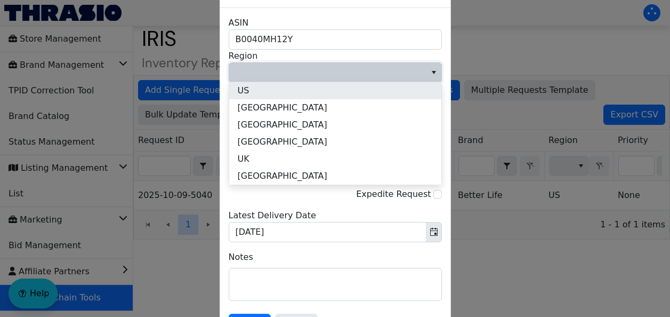
click at [339, 94] on li "US" at bounding box center [335, 90] width 212 height 17
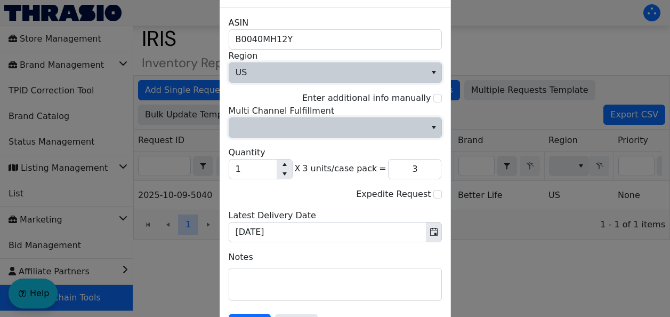
click at [381, 126] on span "Multi Channel Fulfillment" at bounding box center [328, 127] width 184 height 13
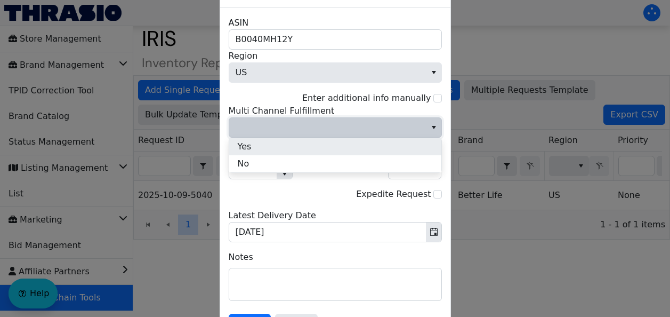
click at [287, 143] on li "Yes" at bounding box center [335, 146] width 212 height 17
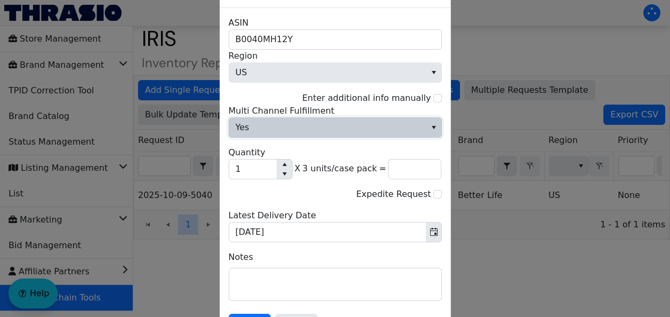
type input "3"
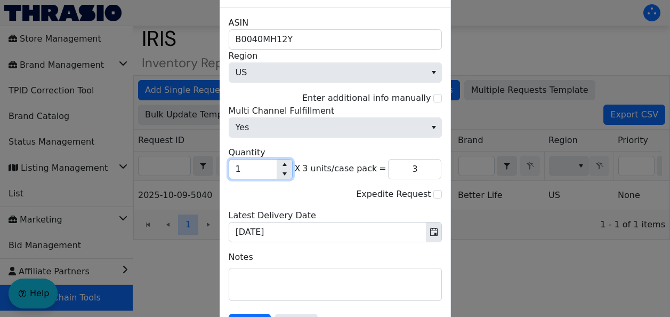
click at [238, 167] on input "1" at bounding box center [252, 168] width 47 height 19
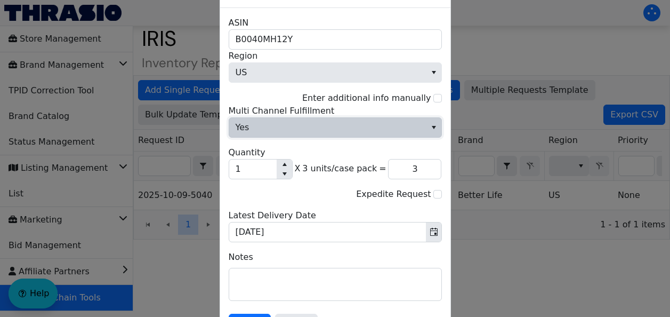
click at [275, 123] on span "Yes" at bounding box center [327, 127] width 197 height 19
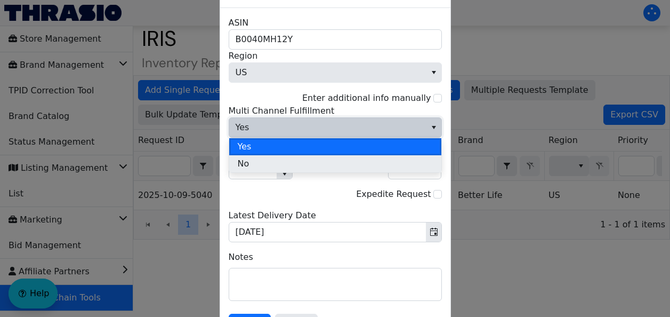
click at [274, 163] on li "No" at bounding box center [335, 163] width 212 height 17
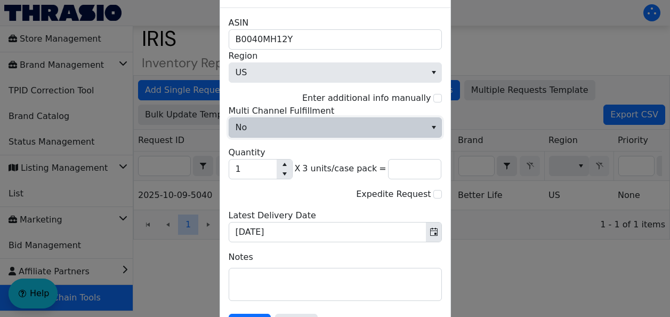
type input "3"
click at [261, 170] on input "1" at bounding box center [252, 168] width 47 height 19
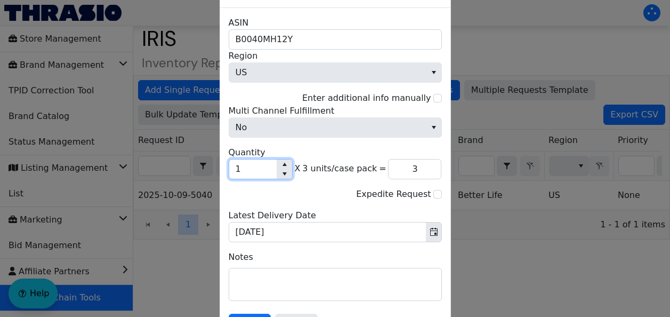
type input "0"
type input "9"
type input "27"
type input "90"
type input "270"
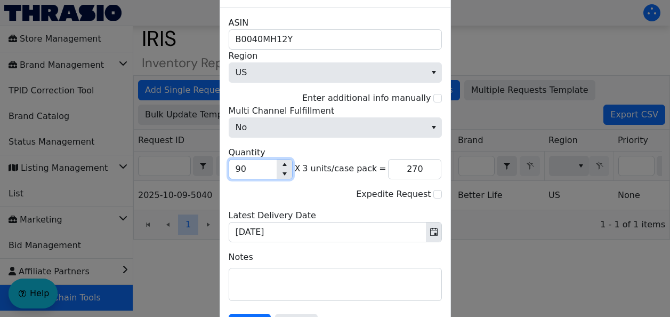
type input "900"
type input "2,700"
type input "900"
